Goal: Complete application form

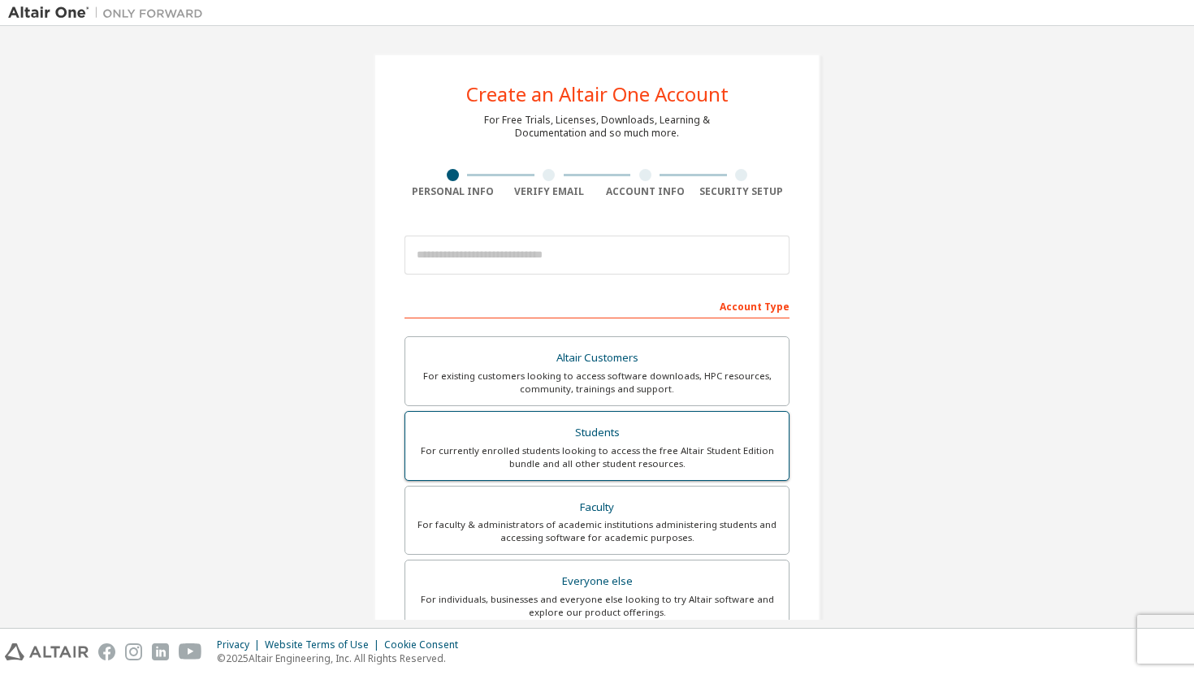
click at [555, 443] on div "Students" at bounding box center [597, 432] width 364 height 23
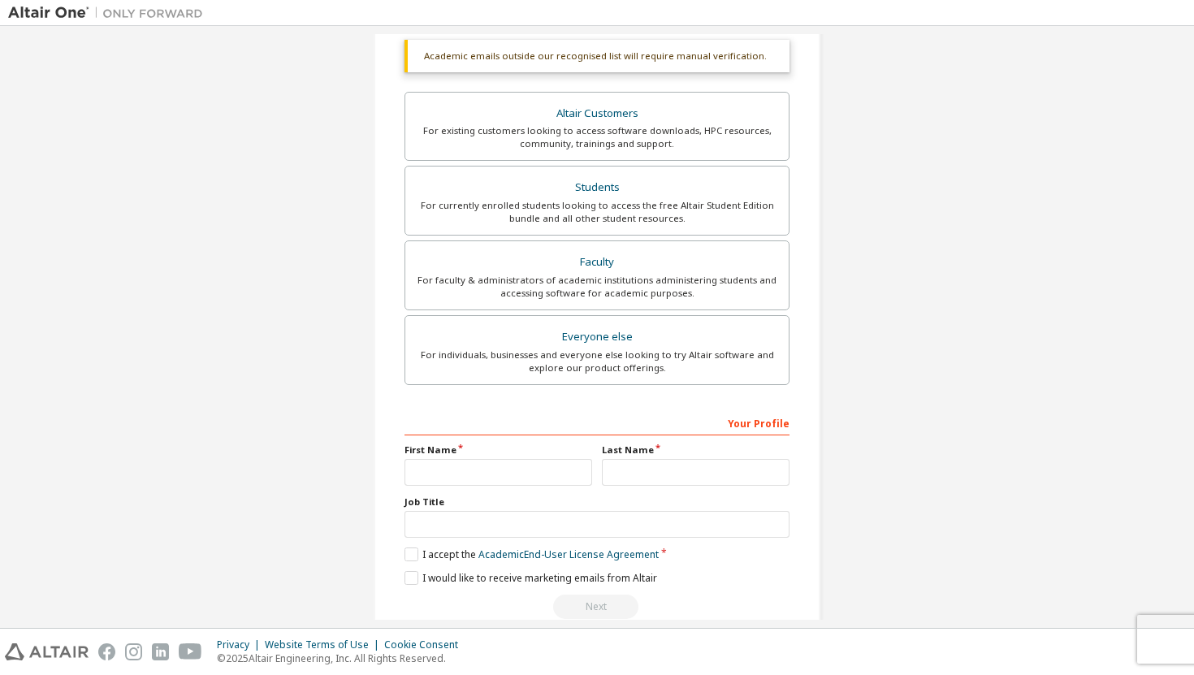
scroll to position [317, 0]
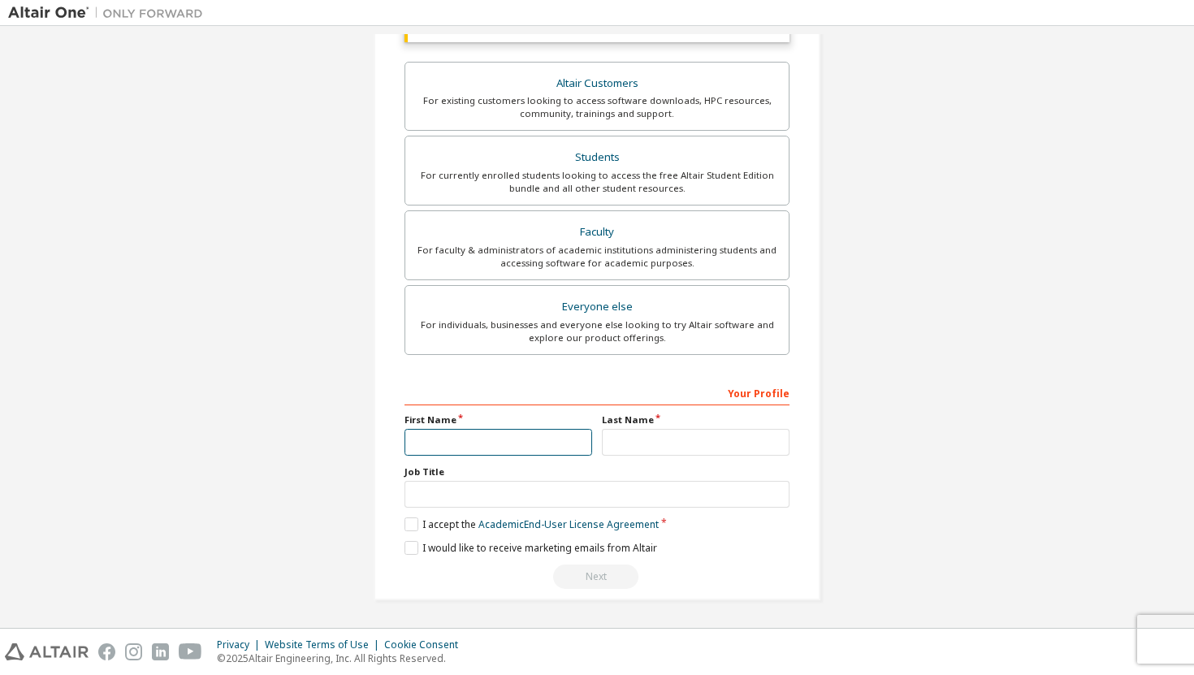
click at [560, 436] on input "text" at bounding box center [498, 442] width 188 height 27
type input "*"
type input "********"
click at [730, 437] on input "text" at bounding box center [696, 442] width 188 height 27
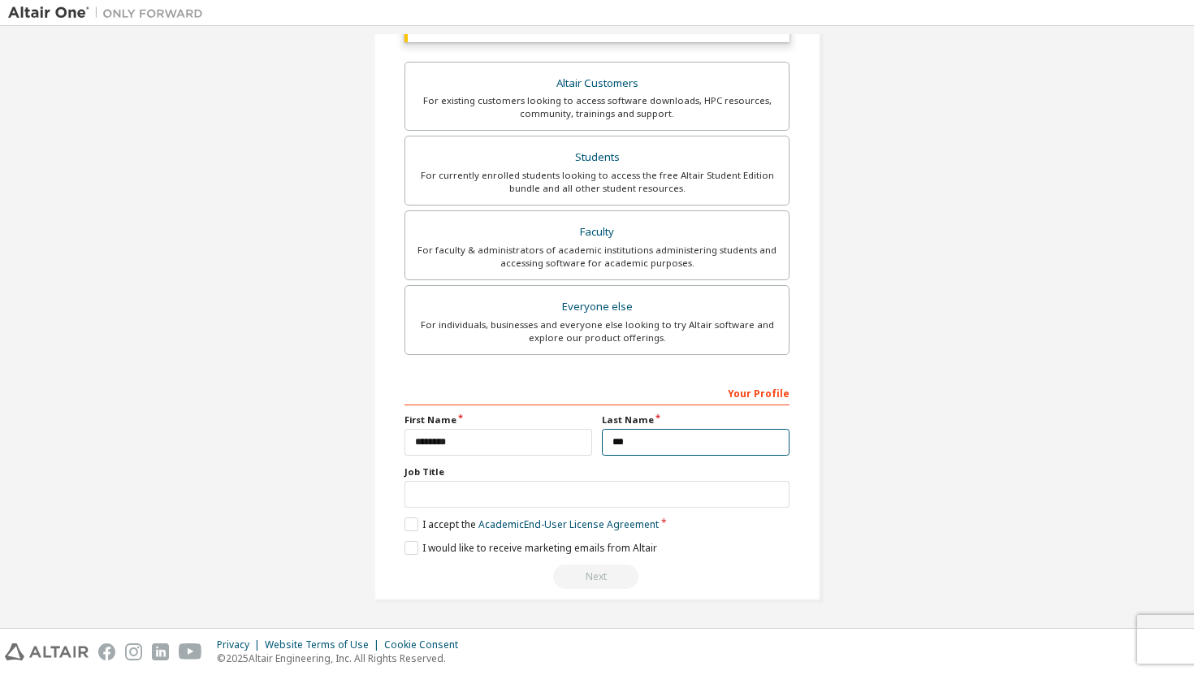
type input "***"
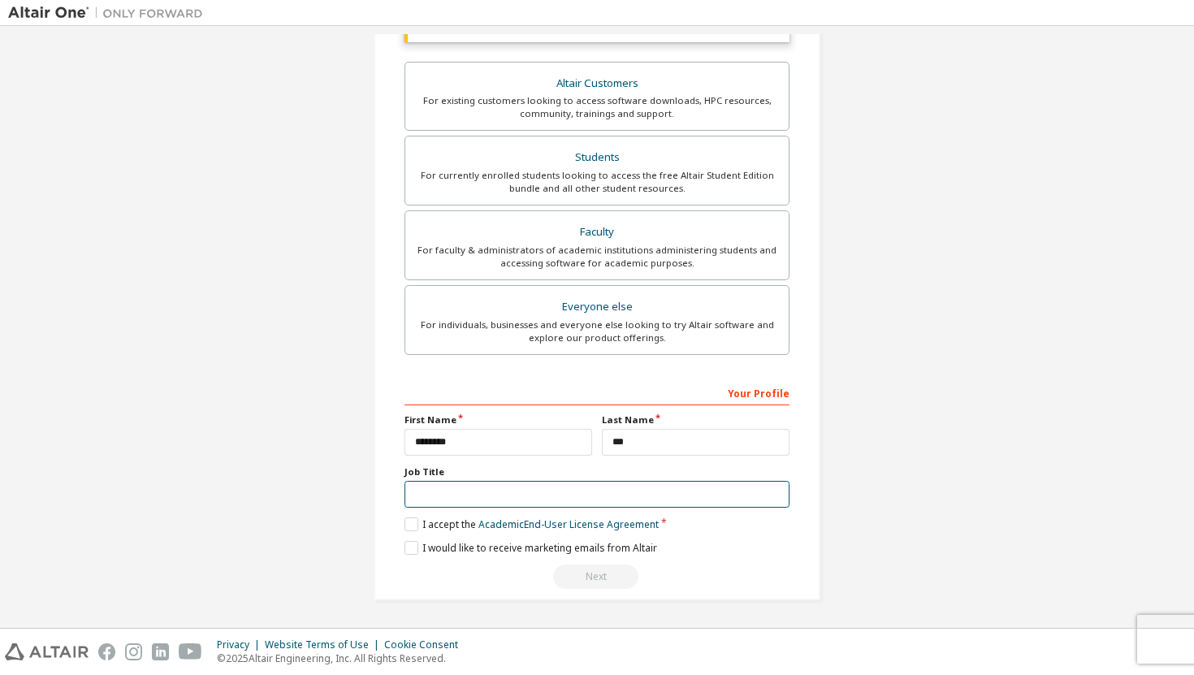
click at [609, 483] on input "text" at bounding box center [596, 494] width 385 height 27
type input "*******"
click at [410, 521] on label "I accept the Academic End-User License Agreement" at bounding box center [531, 524] width 254 height 14
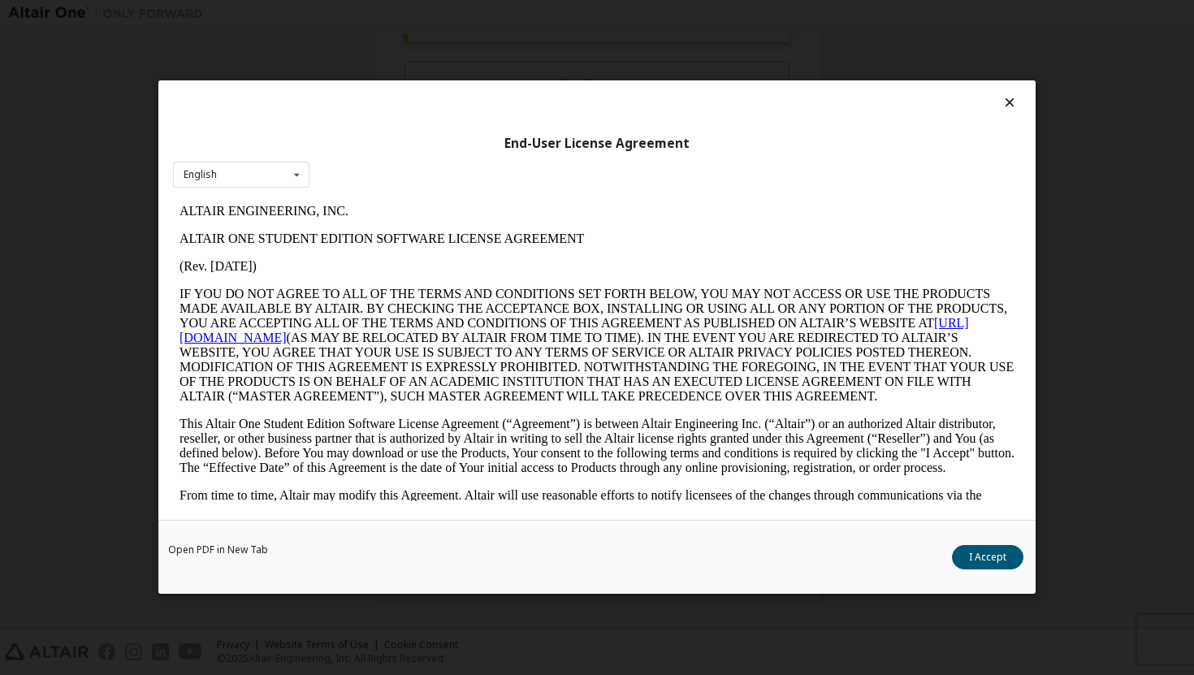
scroll to position [0, 0]
click at [1008, 552] on button "I Accept" at bounding box center [987, 558] width 71 height 24
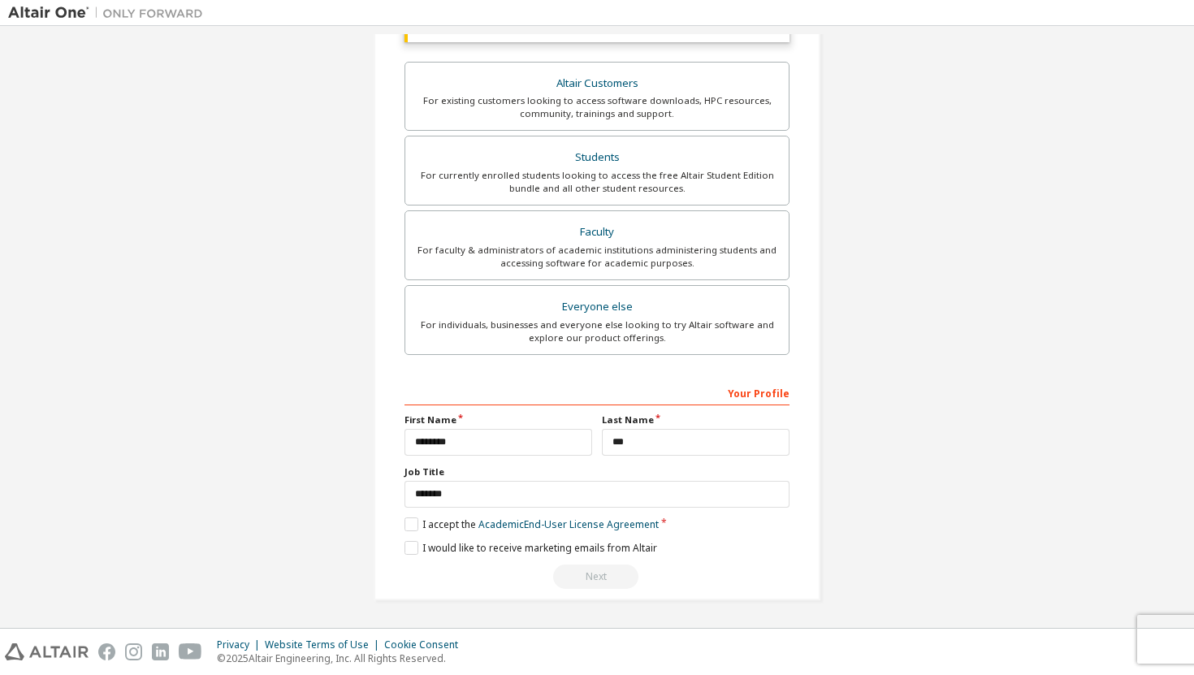
click at [582, 565] on div "Next" at bounding box center [596, 576] width 385 height 24
click at [631, 470] on label "Job Title" at bounding box center [596, 471] width 385 height 13
click at [628, 492] on input "*******" at bounding box center [596, 494] width 385 height 27
click at [410, 545] on label "I would like to receive marketing emails from Altair" at bounding box center [530, 548] width 253 height 14
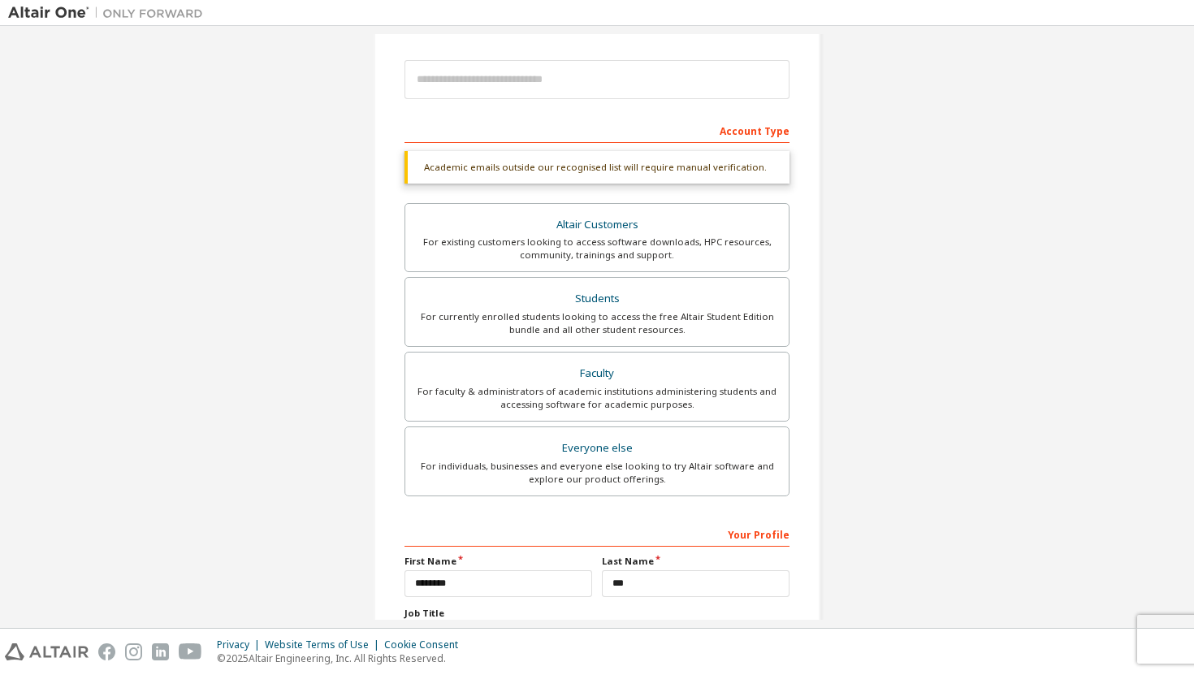
scroll to position [171, 0]
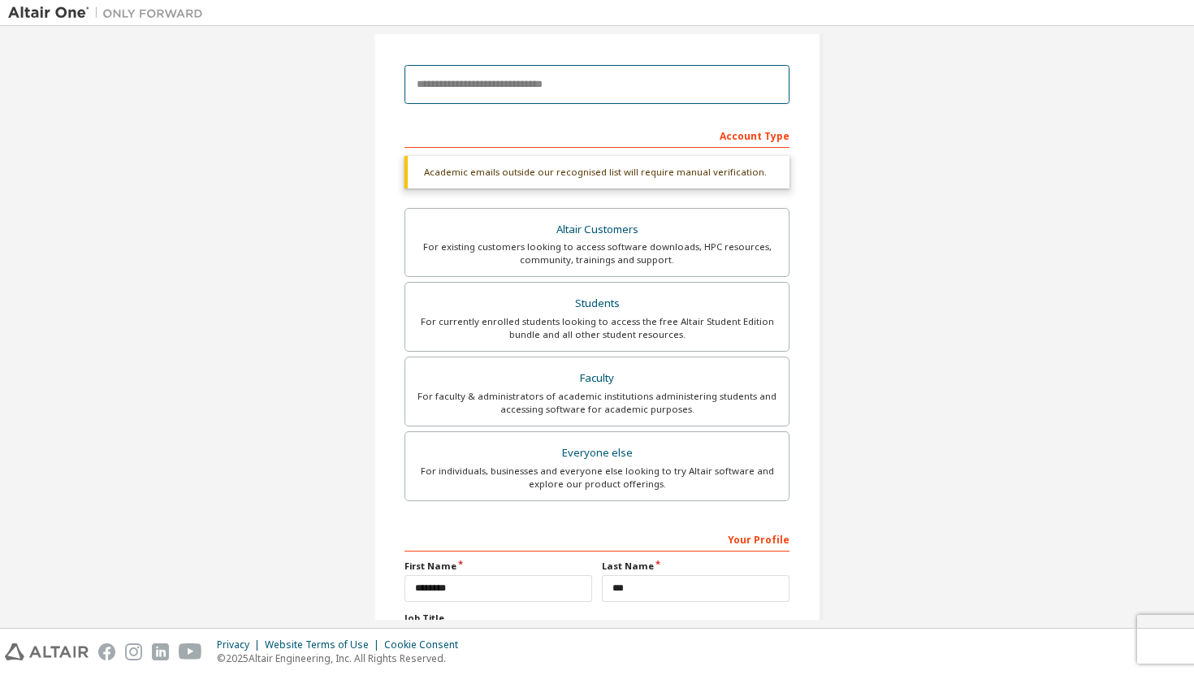
click at [546, 81] on input "email" at bounding box center [596, 84] width 385 height 39
type input "**********"
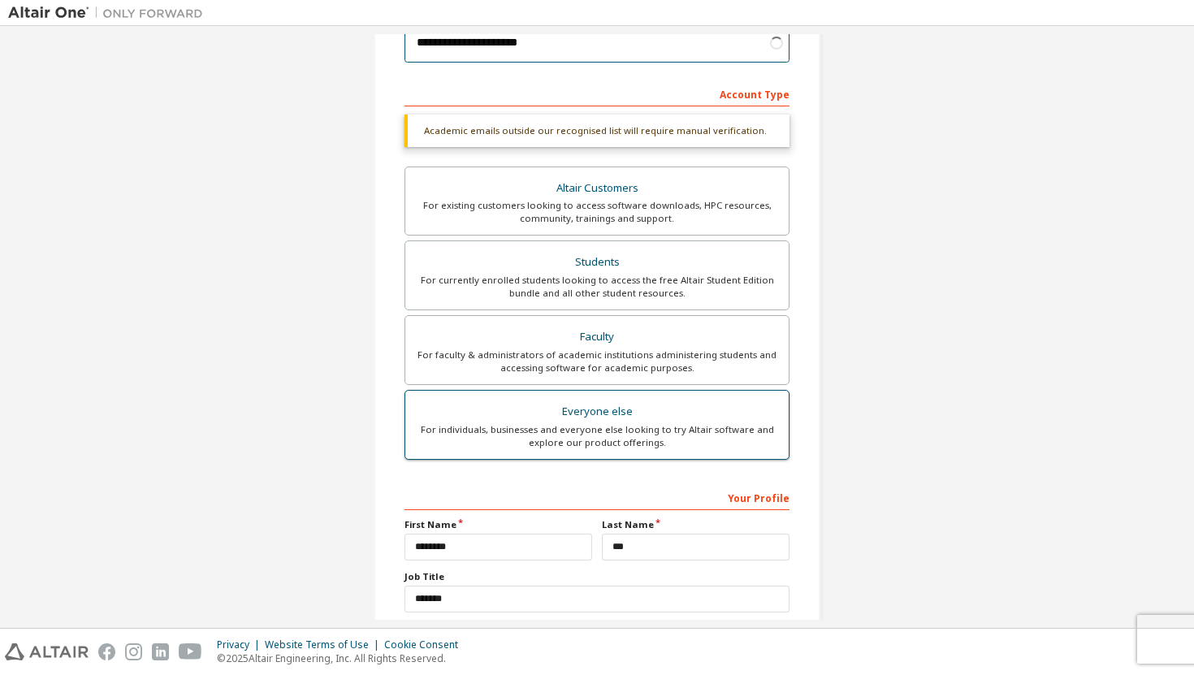
scroll to position [317, 0]
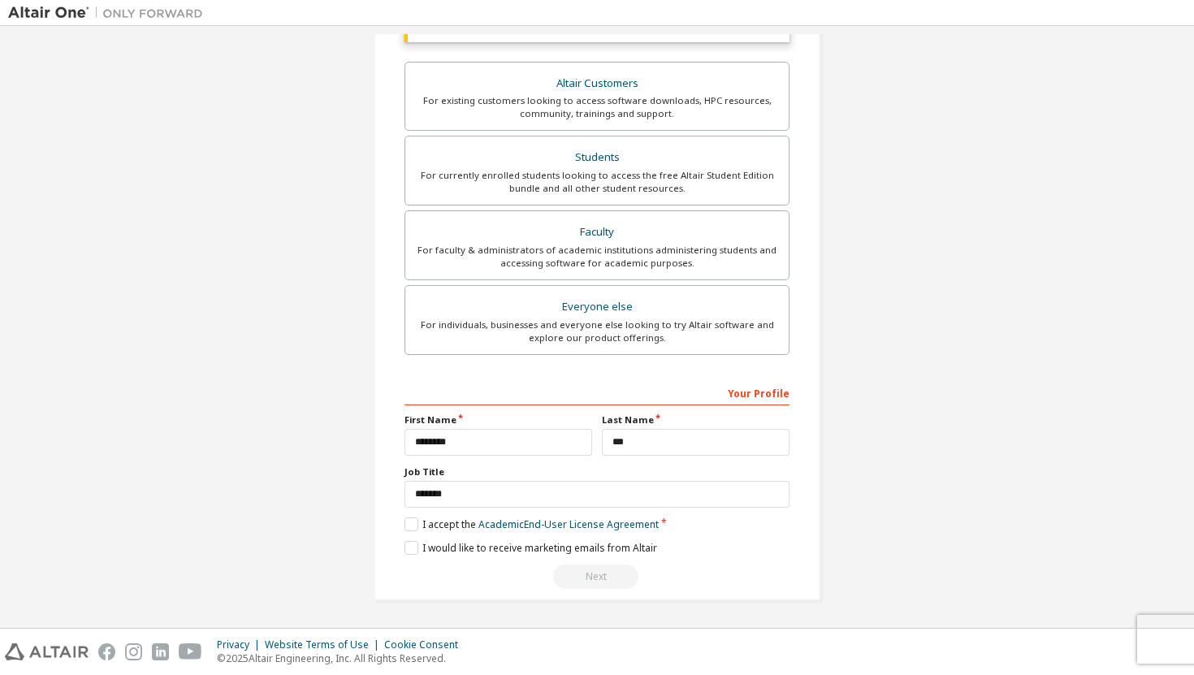
click at [600, 582] on div "Next" at bounding box center [596, 576] width 385 height 24
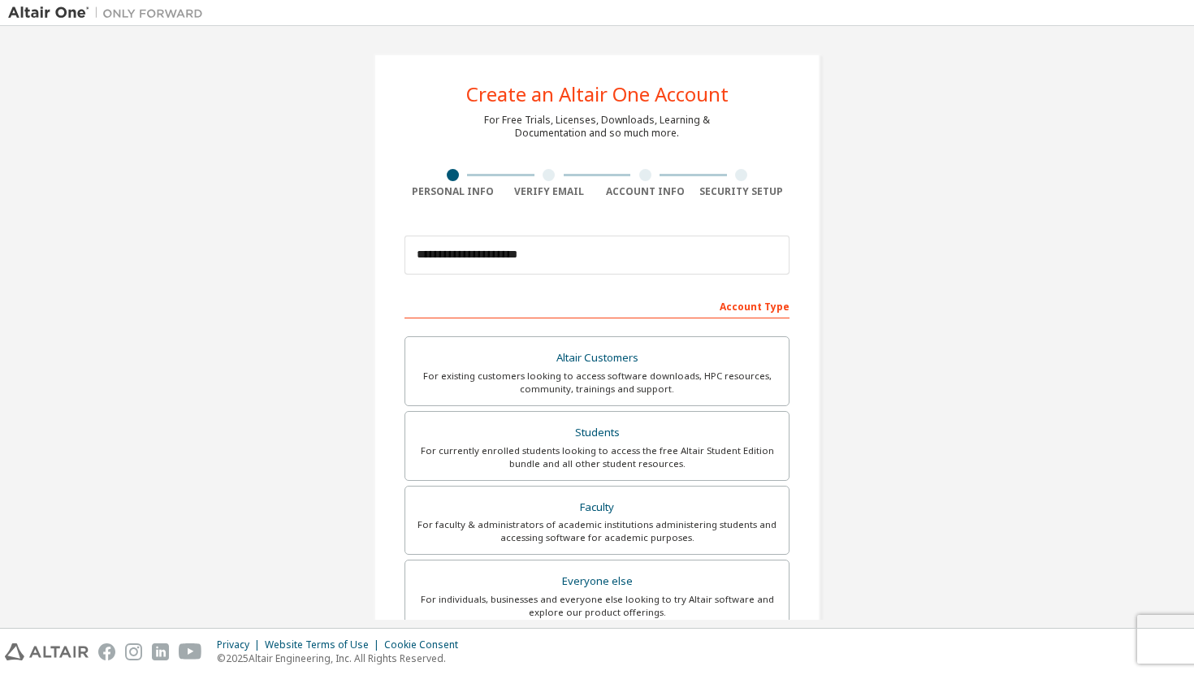
scroll to position [275, 0]
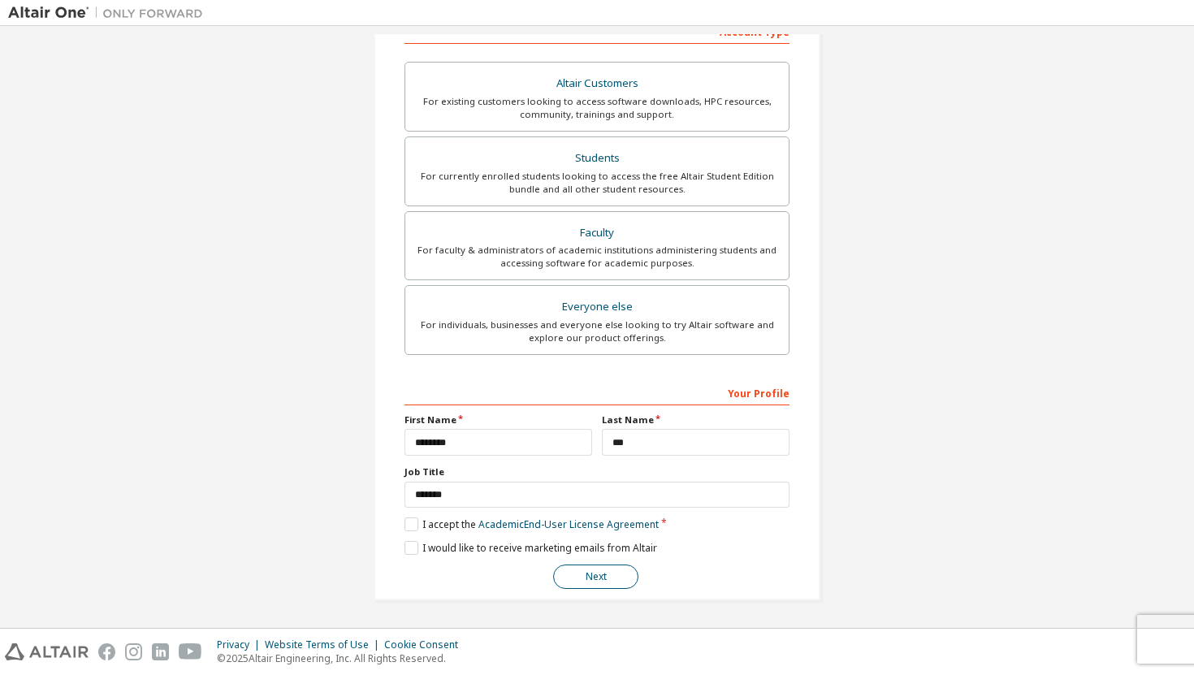
click at [598, 570] on button "Next" at bounding box center [595, 576] width 85 height 24
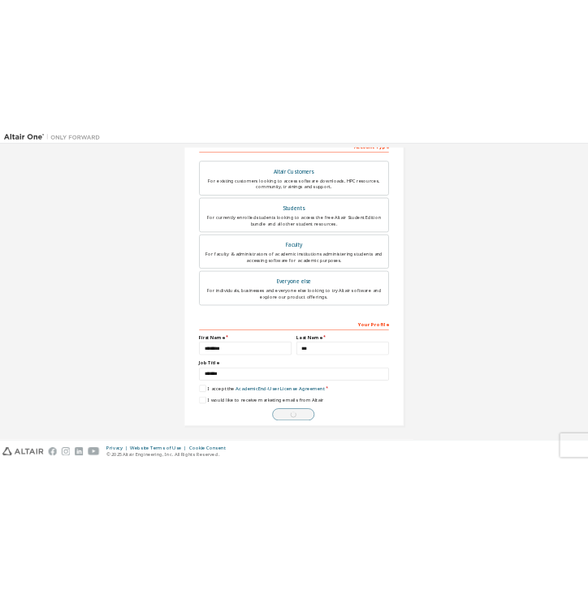
scroll to position [0, 0]
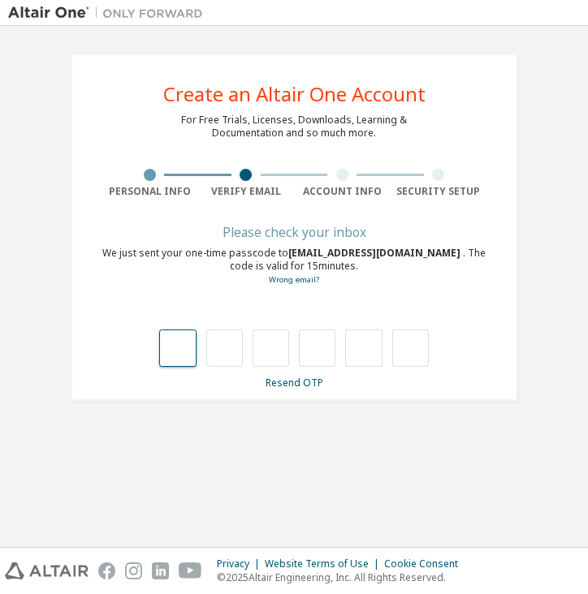
type input "*"
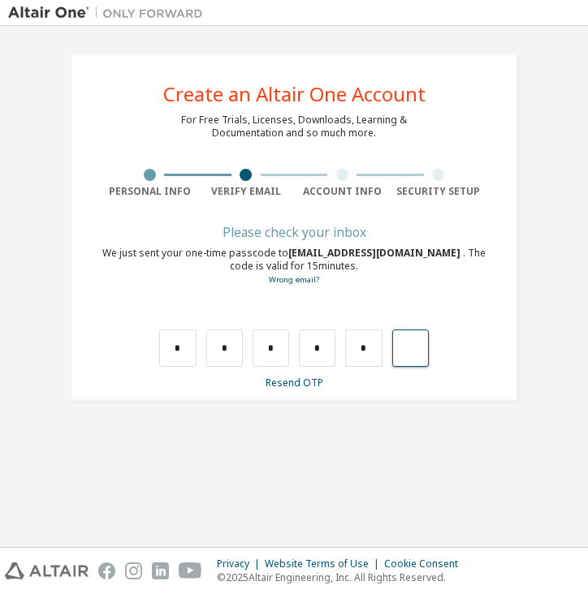
type input "*"
